Goal: Find specific page/section: Find specific page/section

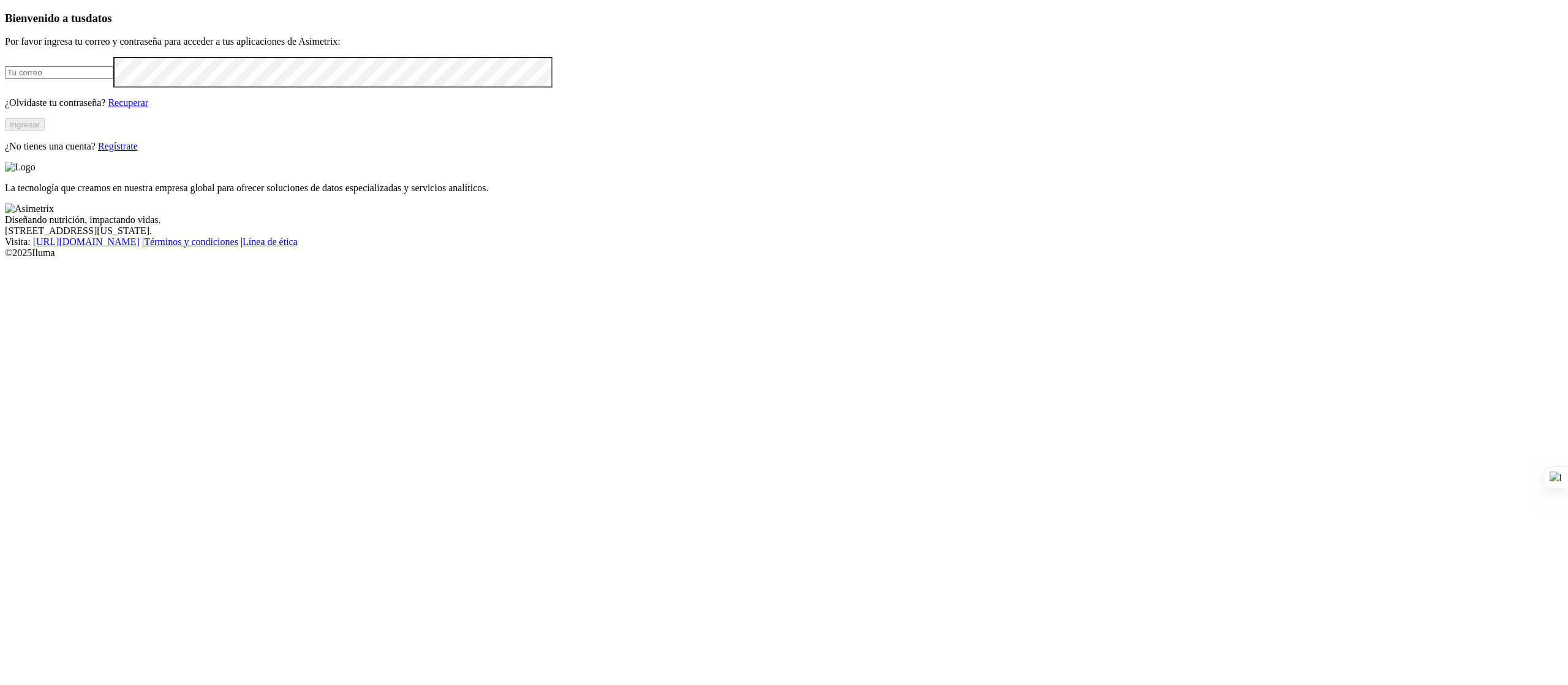
type input "[PERSON_NAME][EMAIL_ADDRESS][PERSON_NAME][DOMAIN_NAME]"
click at [44, 131] on button "Ingresar" at bounding box center [24, 125] width 40 height 13
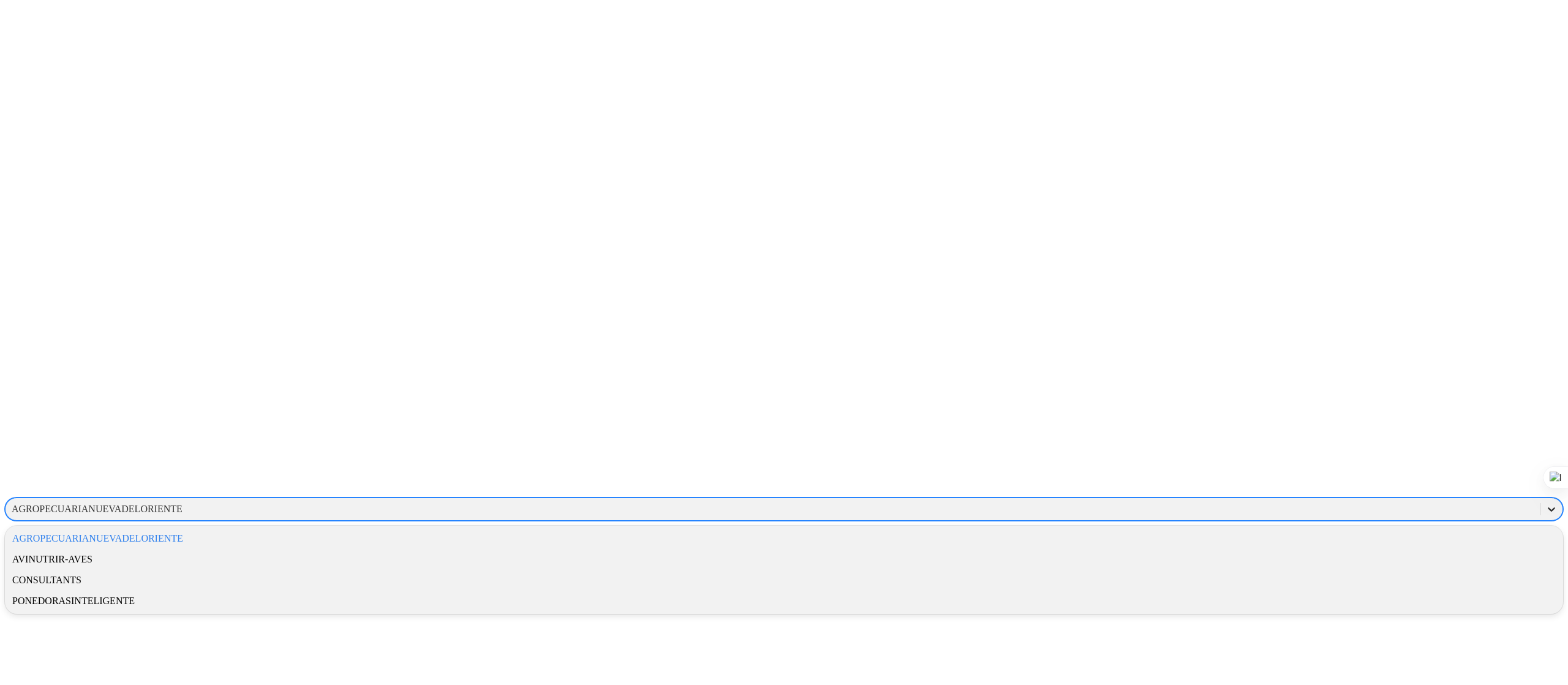
click at [1545, 503] on icon at bounding box center [1552, 510] width 12 height 12
click at [1403, 528] on div "AGROPECUARIANUEVADELORIENTE" at bounding box center [784, 538] width 1559 height 21
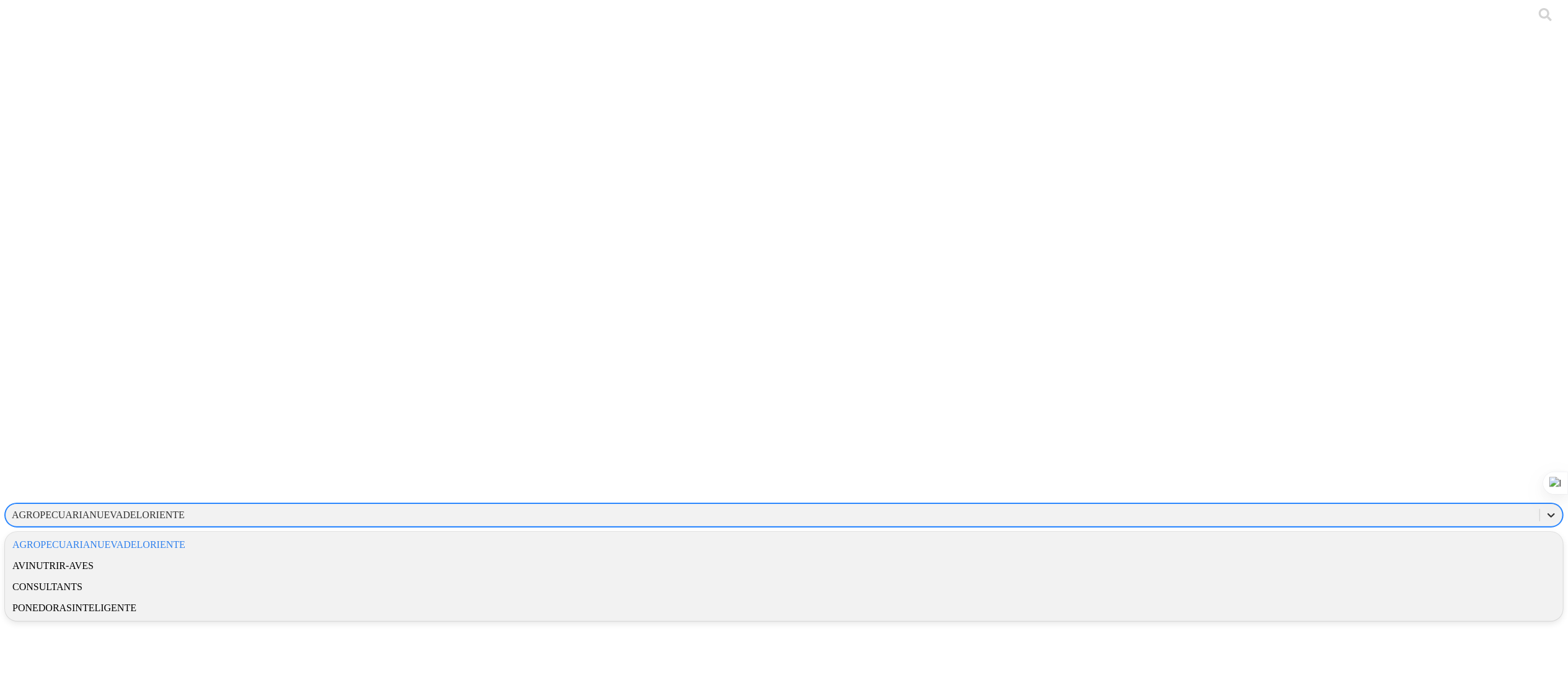
click at [1545, 509] on icon at bounding box center [1551, 516] width 13 height 13
click at [1394, 576] on div "CONSULTANTS" at bounding box center [784, 587] width 1559 height 21
click at [1564, 509] on icon at bounding box center [1570, 516] width 13 height 13
click at [1431, 576] on div "CONSULTANTS" at bounding box center [793, 587] width 1577 height 21
